Goal: Complete application form

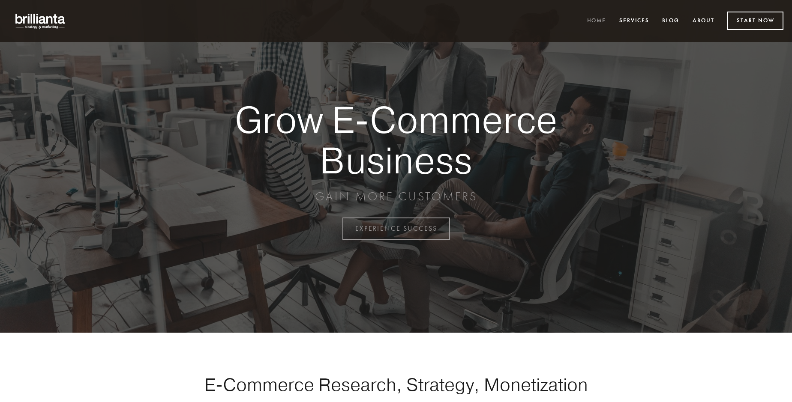
scroll to position [2247, 0]
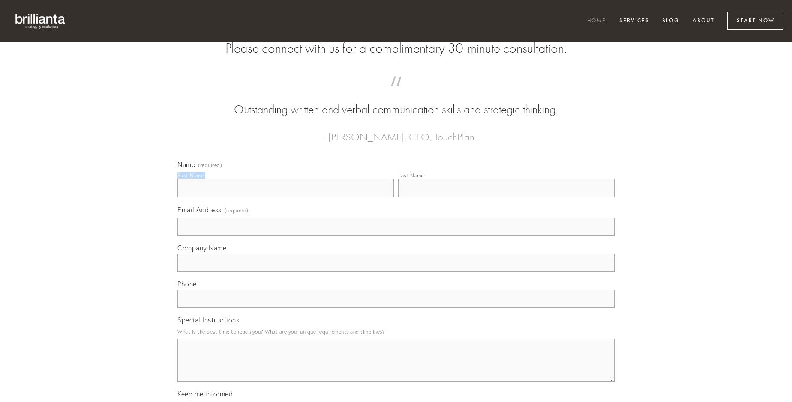
type input "[PERSON_NAME]"
click at [506, 197] on input "Last Name" at bounding box center [506, 188] width 216 height 18
type input "[PERSON_NAME]"
click at [396, 236] on input "Email Address (required)" at bounding box center [395, 227] width 437 height 18
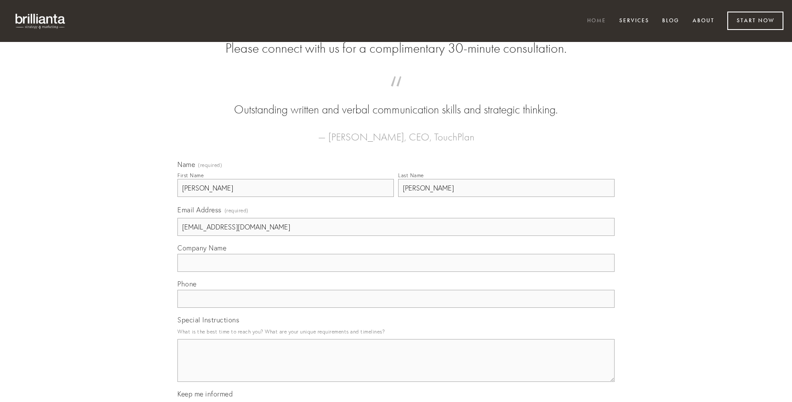
type input "[EMAIL_ADDRESS][DOMAIN_NAME]"
click at [396, 272] on input "Company Name" at bounding box center [395, 263] width 437 height 18
type input "vulgaris"
click at [396, 308] on input "text" at bounding box center [395, 299] width 437 height 18
click at [396, 369] on textarea "Special Instructions" at bounding box center [395, 360] width 437 height 43
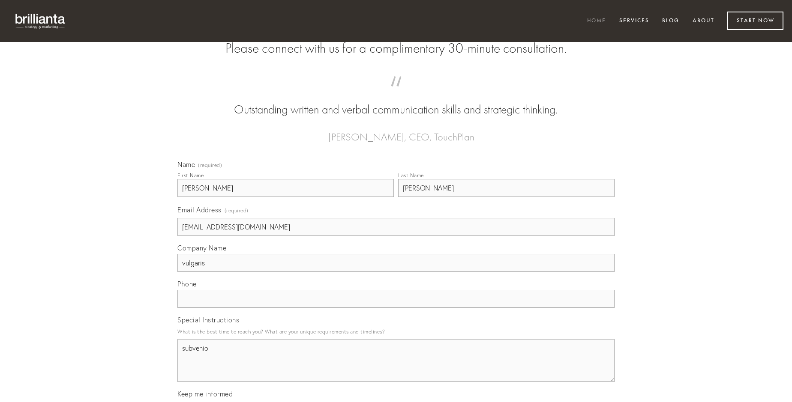
type textarea "subvenio"
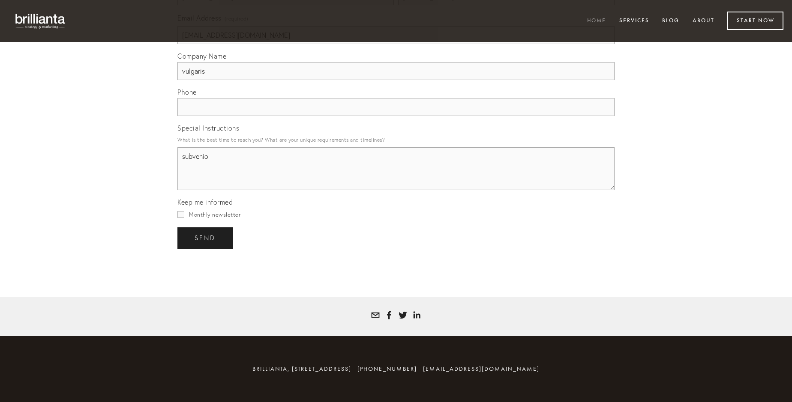
click at [206, 238] on span "send" at bounding box center [205, 238] width 21 height 8
